Goal: Find specific page/section: Find specific page/section

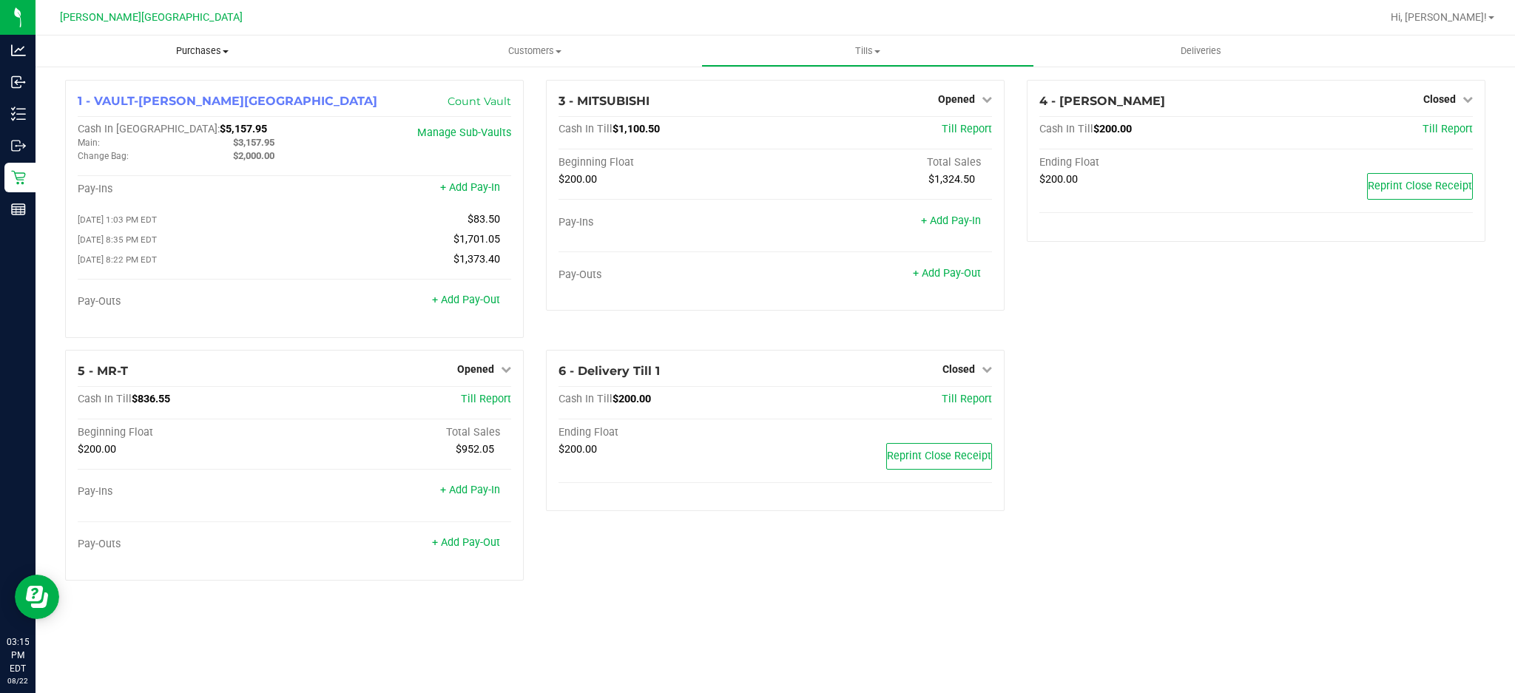
click at [192, 49] on span "Purchases" at bounding box center [202, 50] width 333 height 13
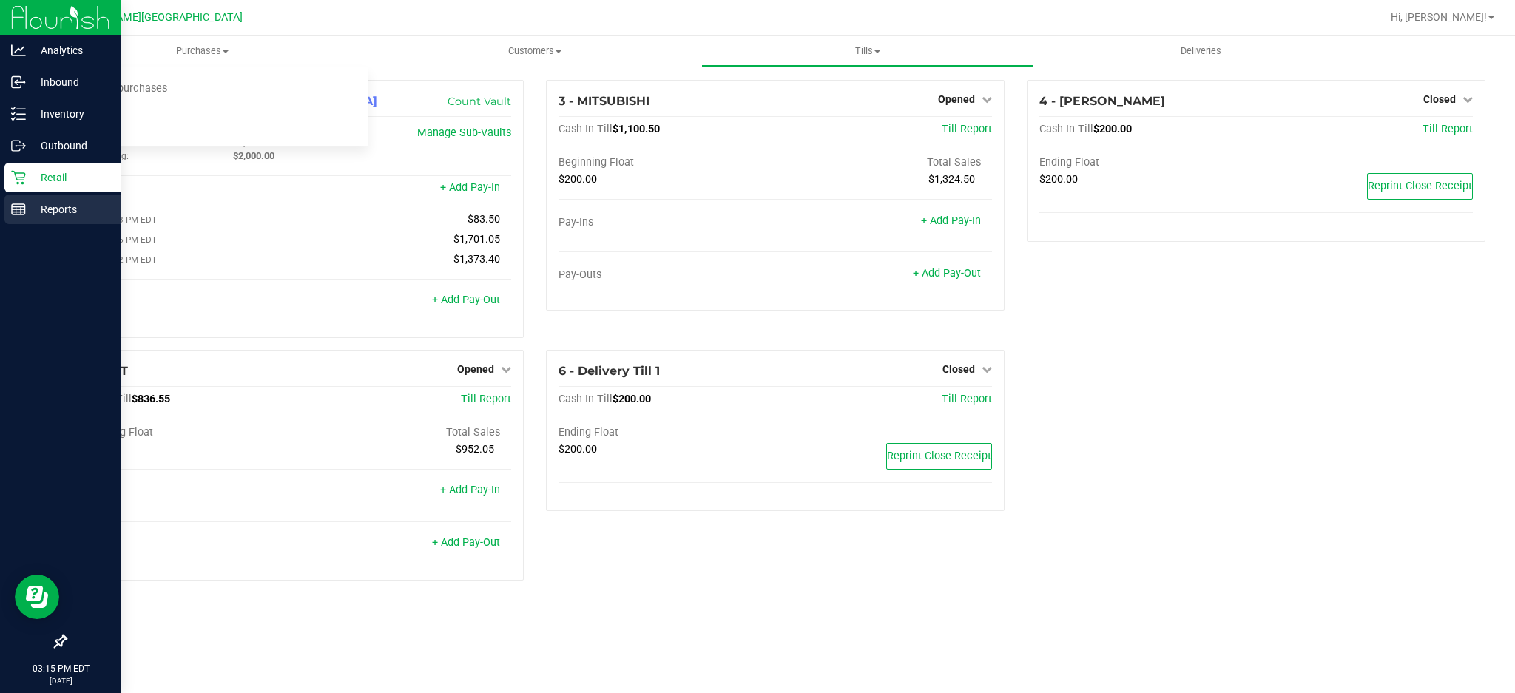
click at [43, 211] on p "Reports" at bounding box center [70, 209] width 89 height 18
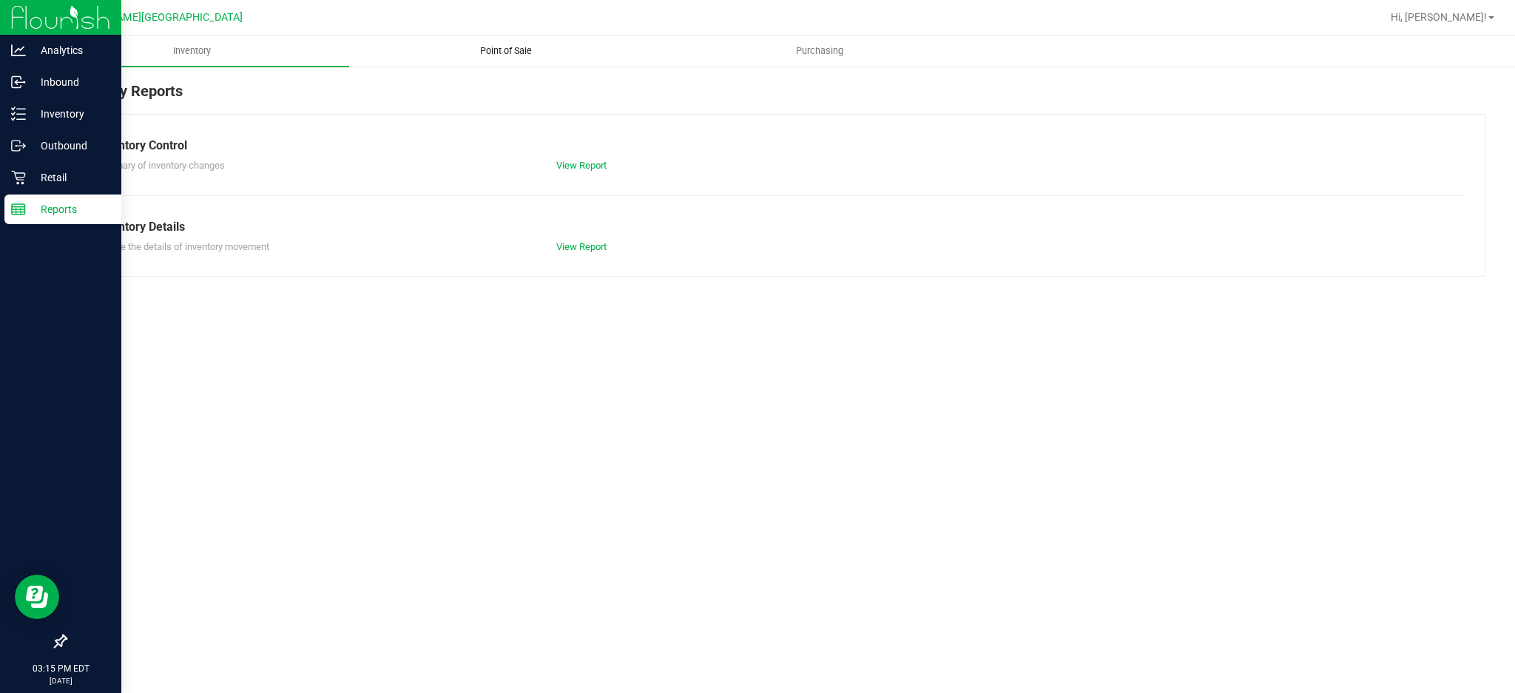
click at [505, 52] on span "Point of Sale" at bounding box center [506, 50] width 92 height 13
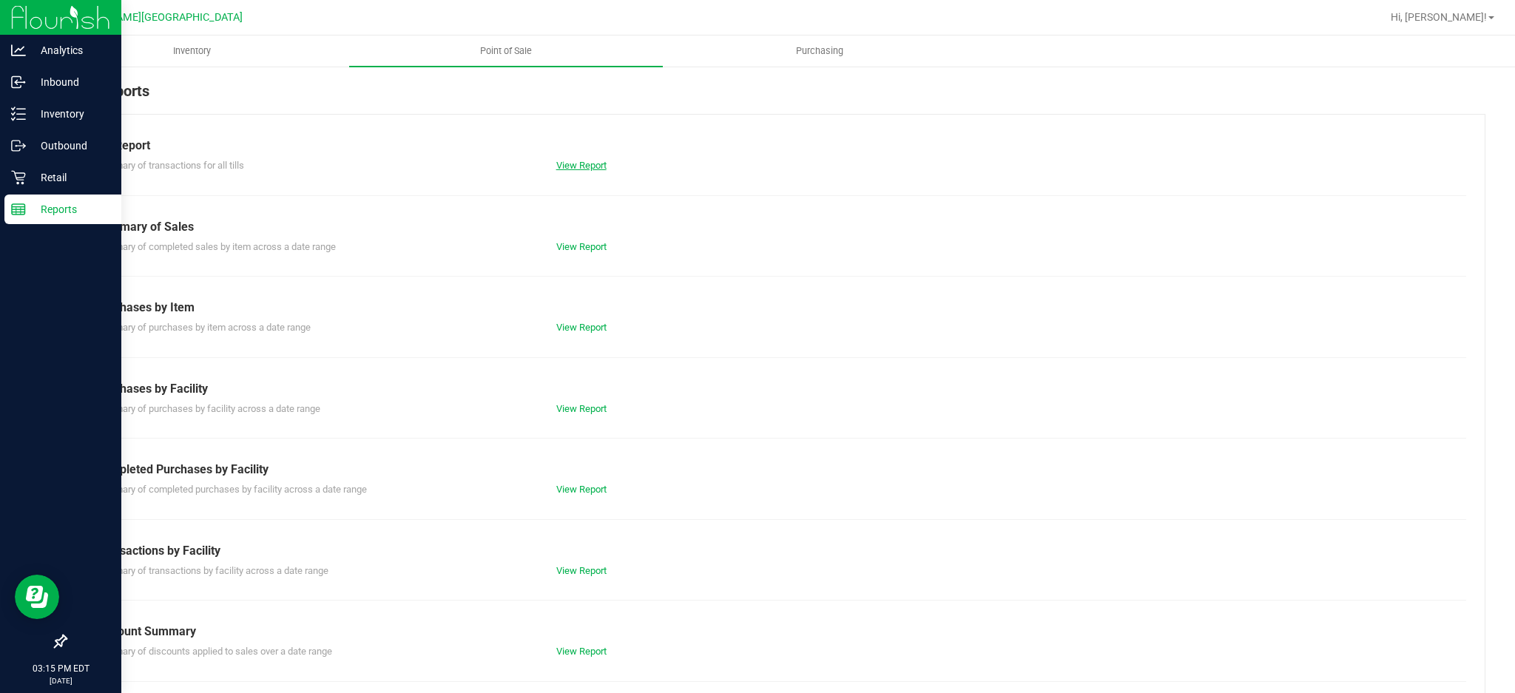
click at [594, 161] on link "View Report" at bounding box center [581, 165] width 50 height 11
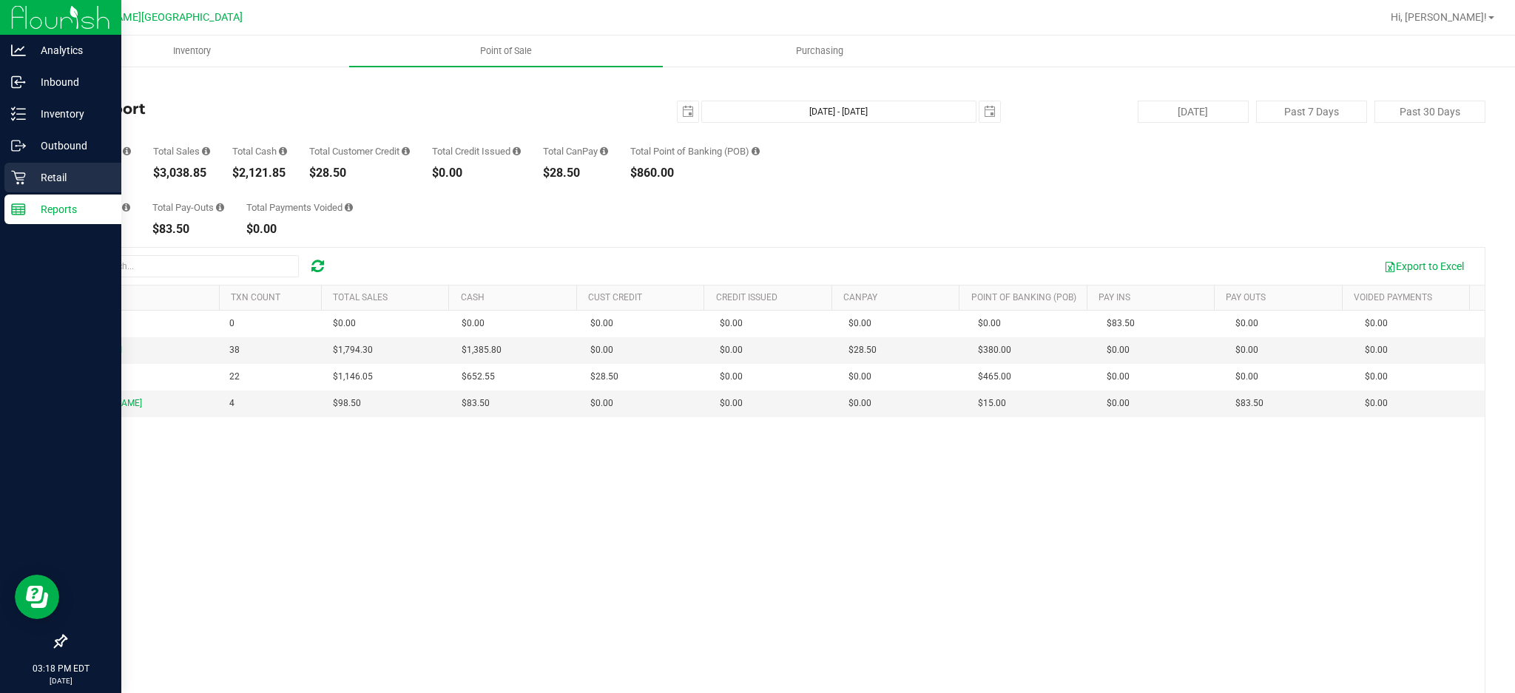
click at [81, 183] on p "Retail" at bounding box center [70, 178] width 89 height 18
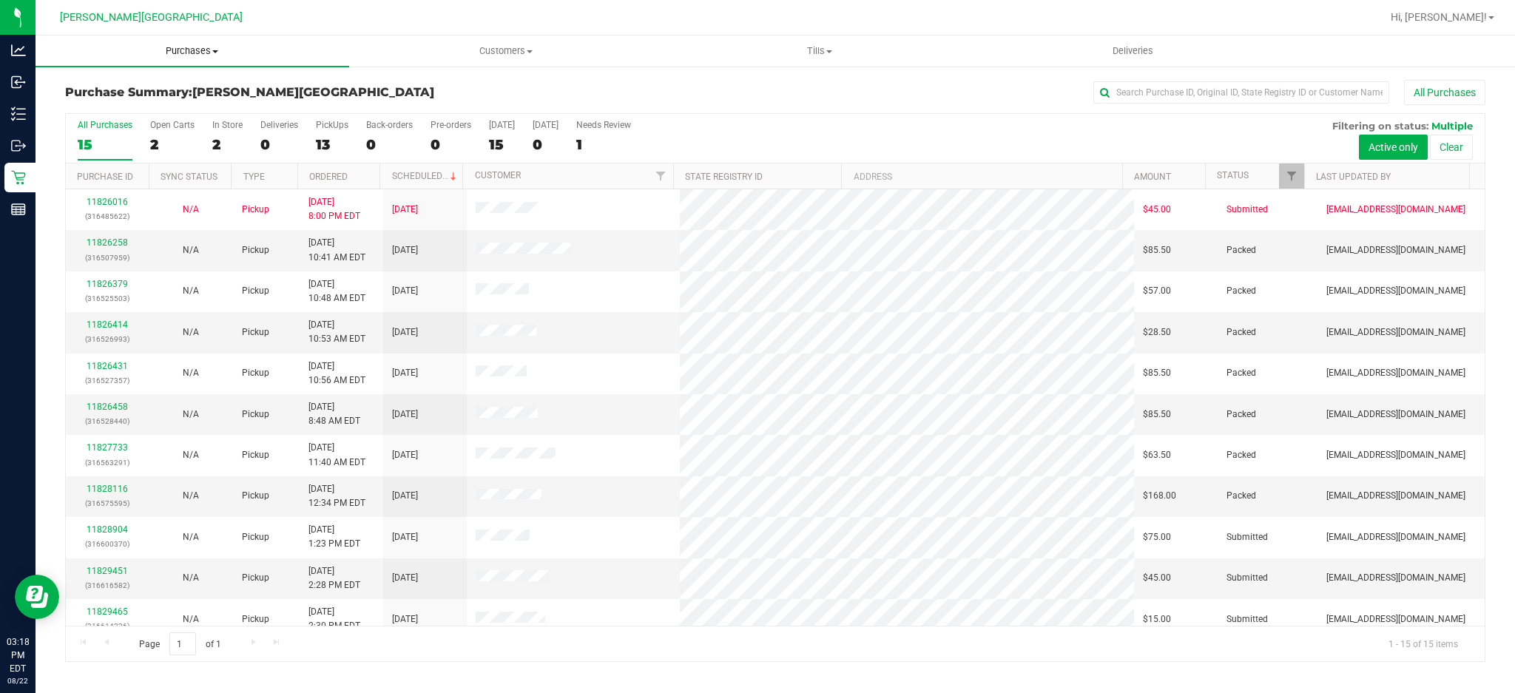
drag, startPoint x: 199, startPoint y: 46, endPoint x: 184, endPoint y: 63, distance: 22.5
click at [198, 47] on span "Purchases" at bounding box center [193, 50] width 314 height 13
click at [136, 102] on li "Fulfillment" at bounding box center [193, 107] width 314 height 18
